Goal: Find specific page/section: Find specific page/section

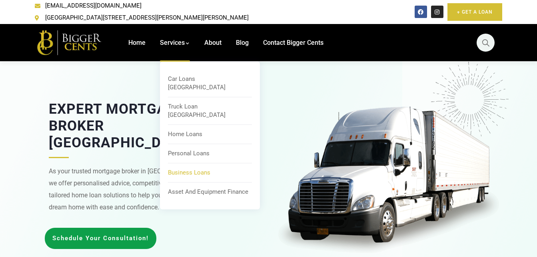
click at [177, 169] on span "Business Loans" at bounding box center [189, 172] width 42 height 7
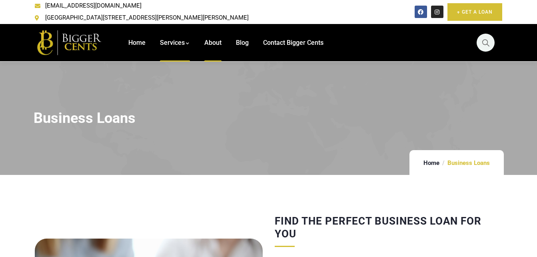
click at [217, 40] on link "About" at bounding box center [212, 43] width 17 height 38
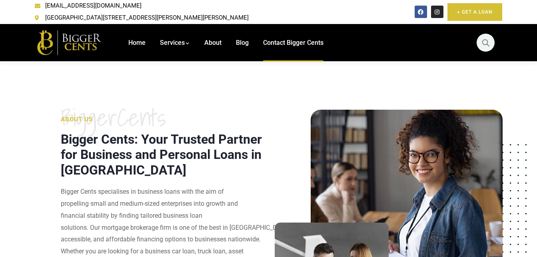
click at [280, 39] on span "Contact Bigger Cents" at bounding box center [293, 43] width 60 height 8
